Goal: Task Accomplishment & Management: Use online tool/utility

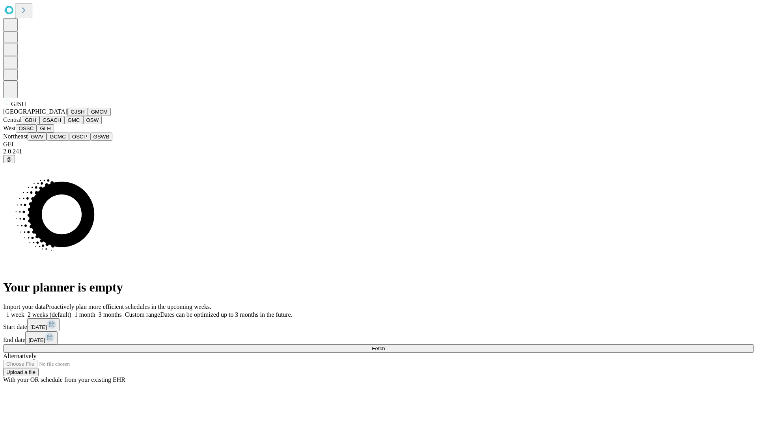
click at [67, 116] on button "GJSH" at bounding box center [77, 112] width 20 height 8
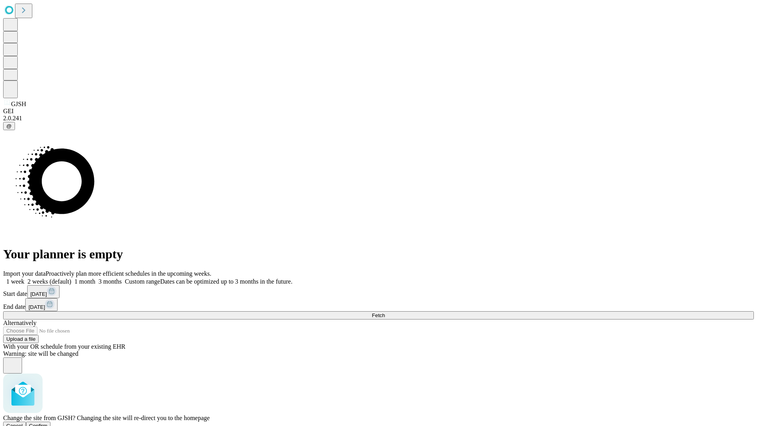
click at [48, 423] on span "Confirm" at bounding box center [38, 426] width 19 height 6
click at [71, 278] on label "2 weeks (default)" at bounding box center [47, 281] width 47 height 7
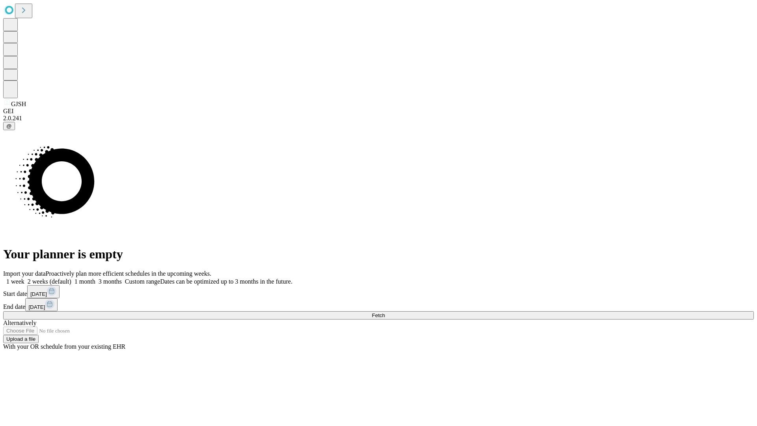
click at [385, 312] on span "Fetch" at bounding box center [378, 315] width 13 height 6
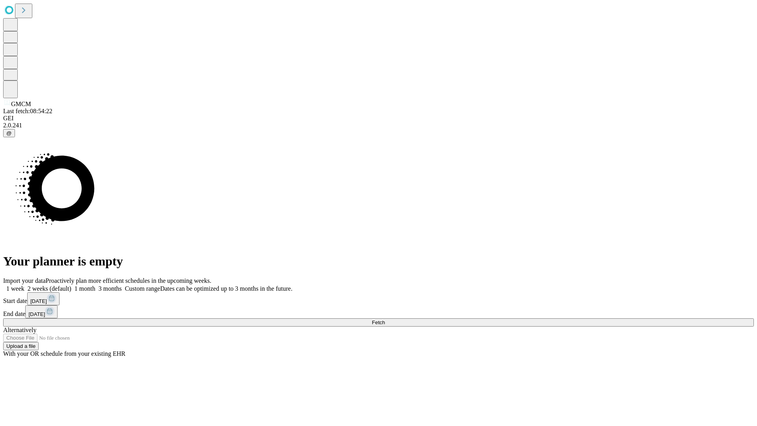
click at [71, 285] on label "2 weeks (default)" at bounding box center [47, 288] width 47 height 7
click at [385, 319] on span "Fetch" at bounding box center [378, 322] width 13 height 6
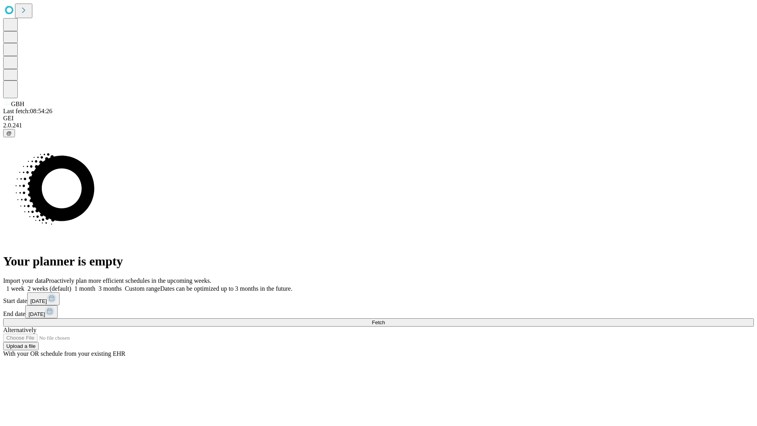
click at [71, 285] on label "2 weeks (default)" at bounding box center [47, 288] width 47 height 7
click at [385, 319] on span "Fetch" at bounding box center [378, 322] width 13 height 6
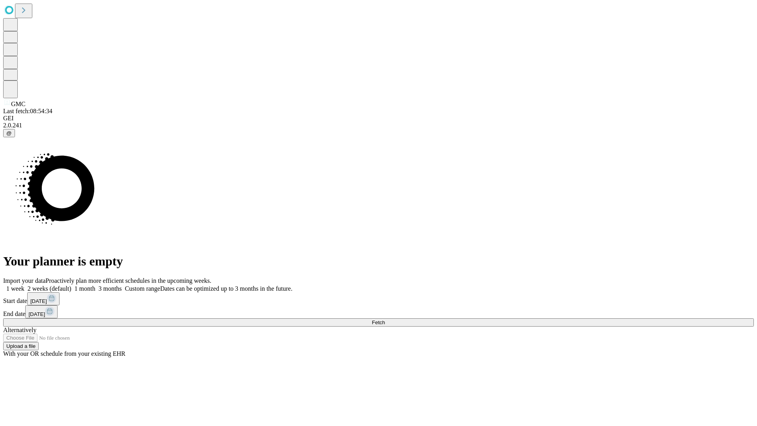
click at [71, 285] on label "2 weeks (default)" at bounding box center [47, 288] width 47 height 7
click at [385, 319] on span "Fetch" at bounding box center [378, 322] width 13 height 6
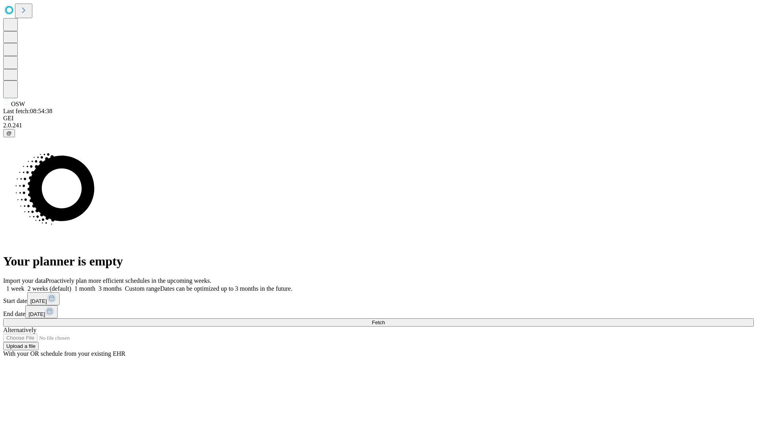
click at [71, 285] on label "2 weeks (default)" at bounding box center [47, 288] width 47 height 7
click at [385, 319] on span "Fetch" at bounding box center [378, 322] width 13 height 6
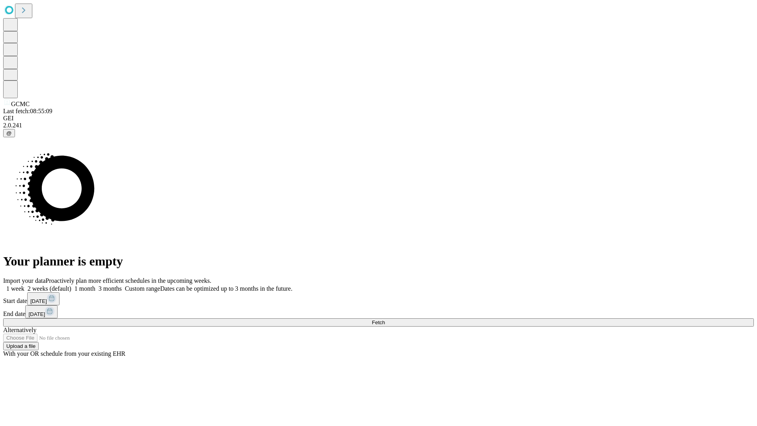
click at [385, 319] on span "Fetch" at bounding box center [378, 322] width 13 height 6
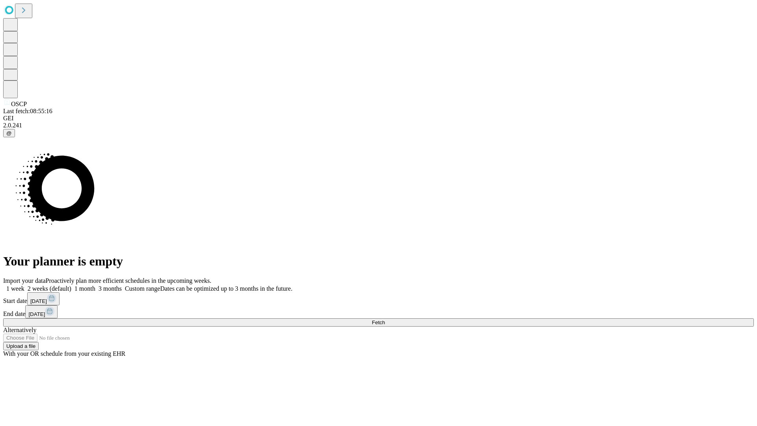
click at [71, 285] on label "2 weeks (default)" at bounding box center [47, 288] width 47 height 7
click at [385, 319] on span "Fetch" at bounding box center [378, 322] width 13 height 6
